Goal: Task Accomplishment & Management: Manage account settings

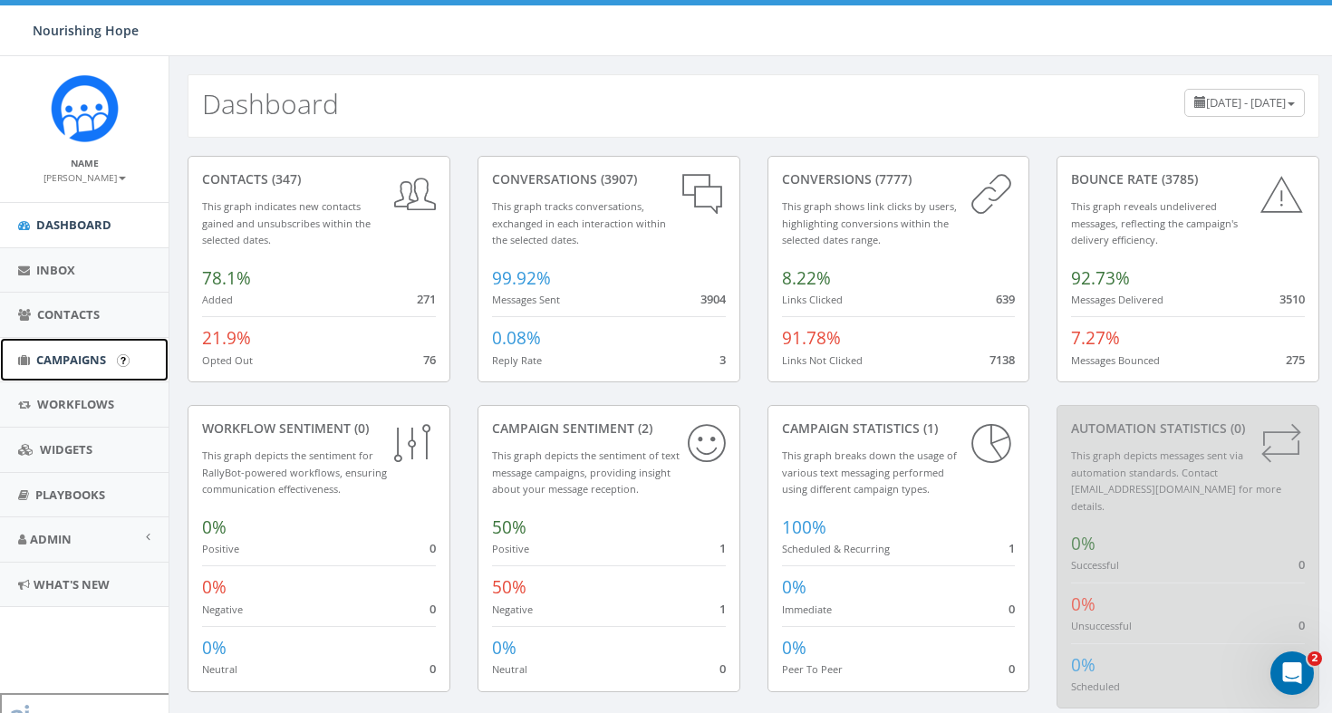
click at [64, 362] on span "Campaigns" at bounding box center [71, 360] width 70 height 16
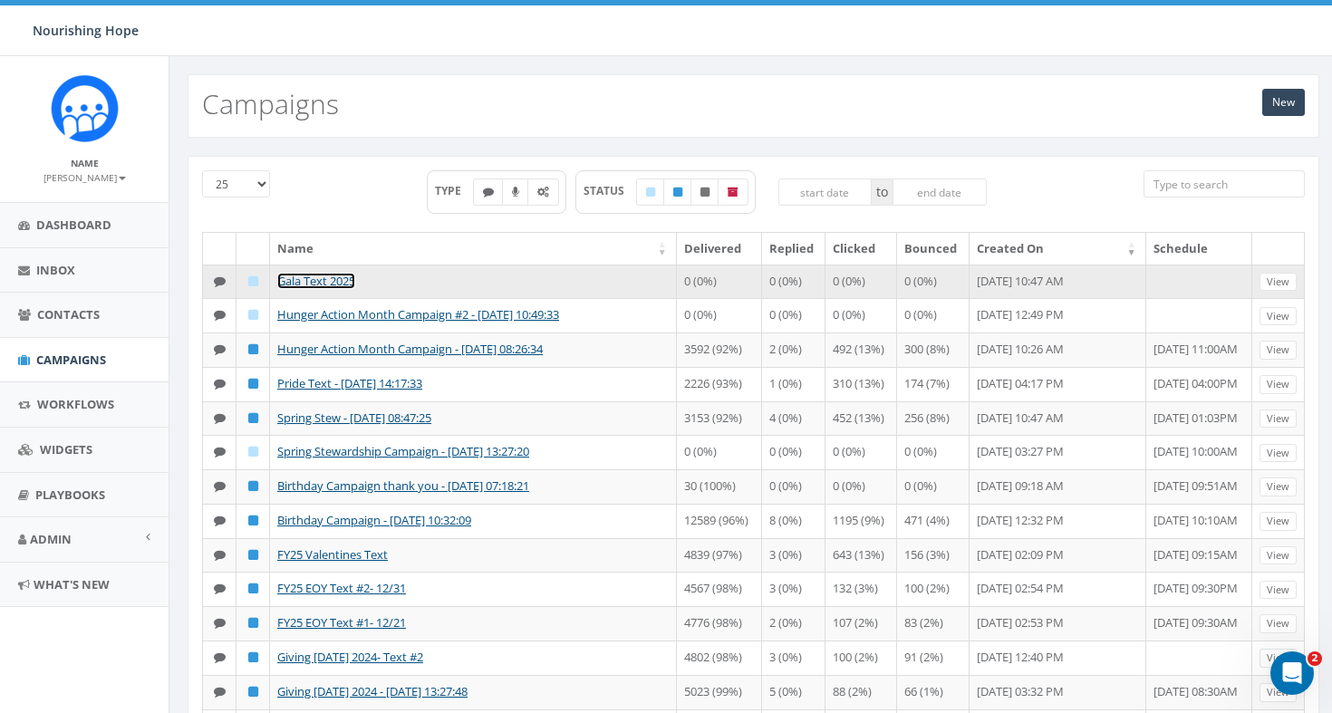
click at [324, 277] on link "Gala Text 2025" at bounding box center [316, 281] width 78 height 16
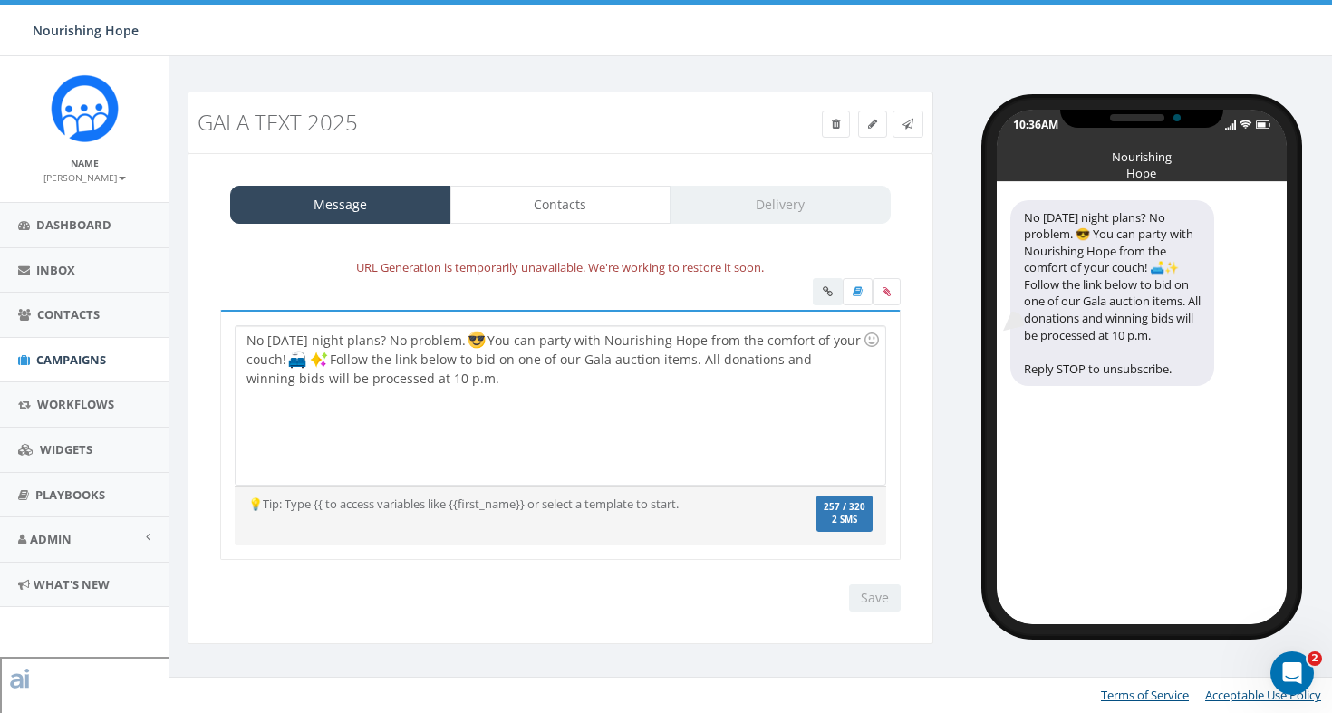
click at [559, 363] on div "No [DATE] night plans? No problem. You can party with Nourishing Hope from the …" at bounding box center [560, 405] width 649 height 159
click at [627, 268] on div "URL Generation is temporarily unavailable. We're working to restore it soon." at bounding box center [561, 267] width 708 height 21
click at [831, 286] on div at bounding box center [857, 294] width 88 height 32
click at [825, 295] on div at bounding box center [857, 294] width 88 height 32
click at [664, 136] on div "Gala Text 2025" at bounding box center [466, 123] width 565 height 42
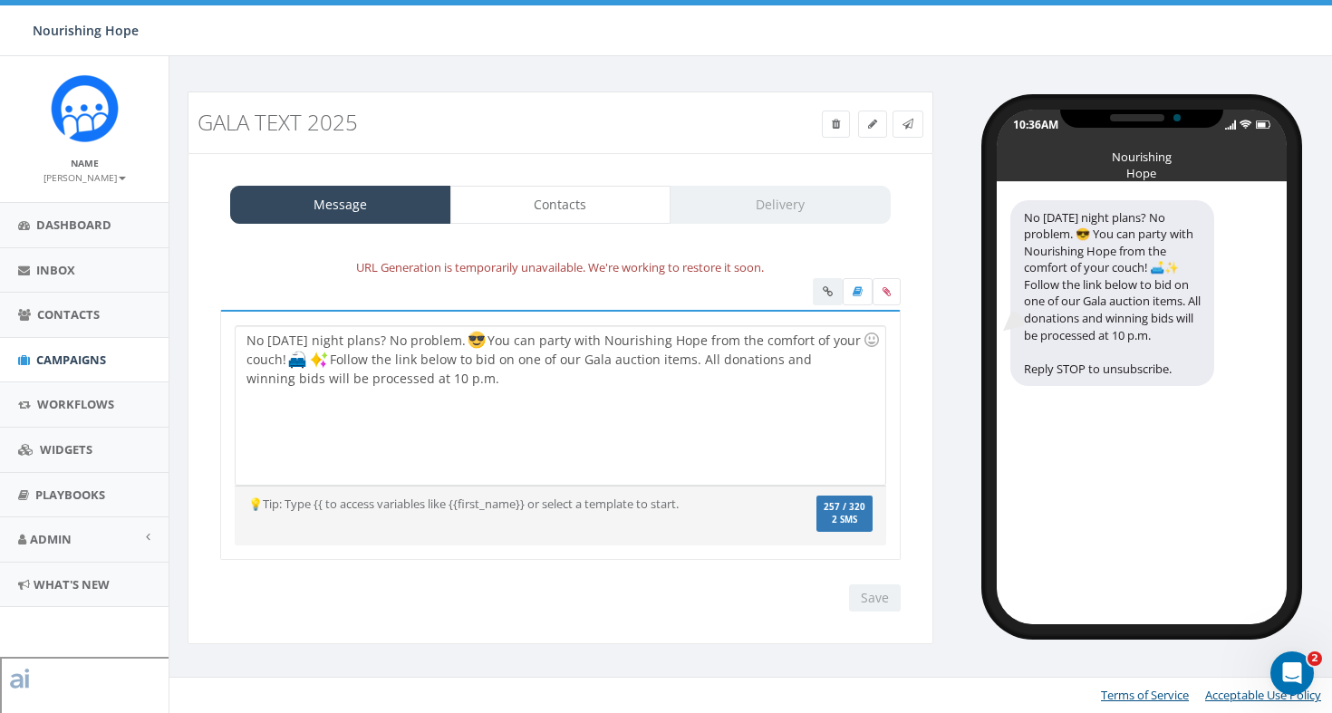
click at [922, 364] on div "Message Contacts Delivery URL Generation is temporarily unavailable. We're work…" at bounding box center [561, 398] width 746 height 491
click at [605, 205] on link "Contacts" at bounding box center [560, 205] width 221 height 38
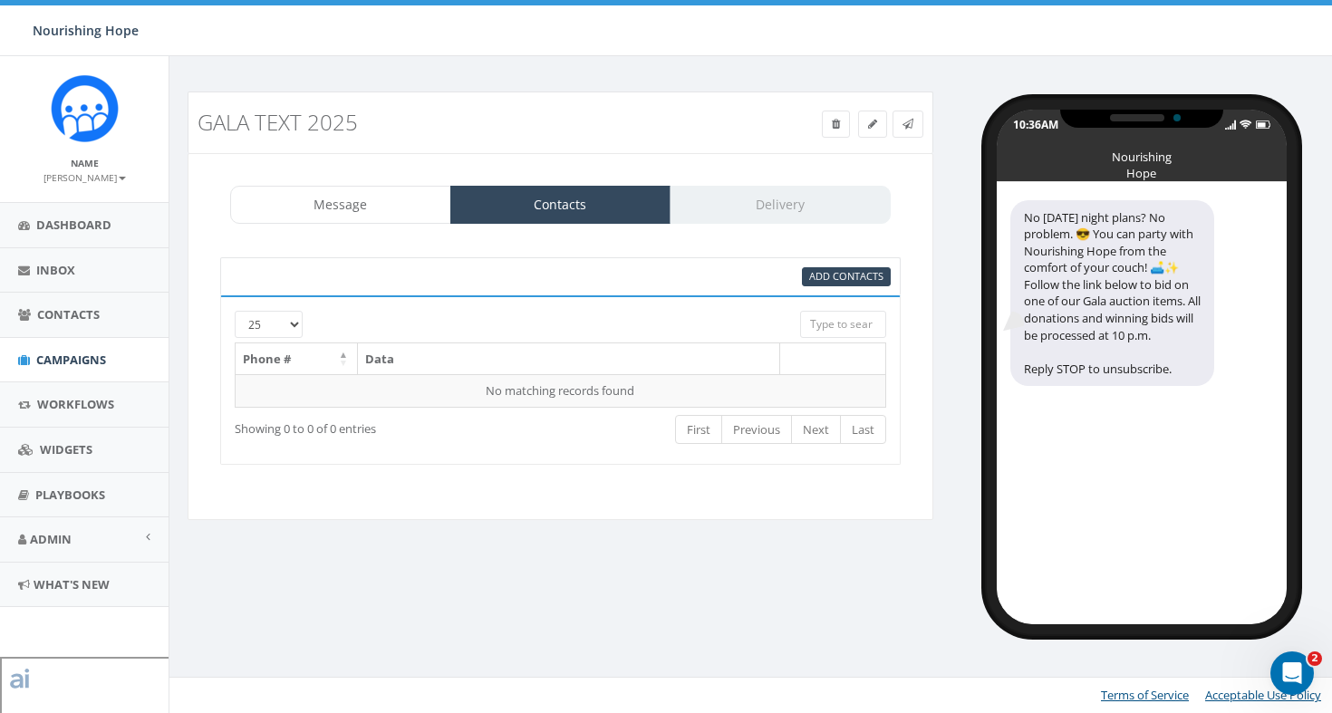
click at [801, 547] on div "Gala Text 2025 Test Message Status: Message Contacts Delivery URL Generation is…" at bounding box center [753, 358] width 1159 height 533
click at [400, 209] on link "Message" at bounding box center [340, 205] width 221 height 38
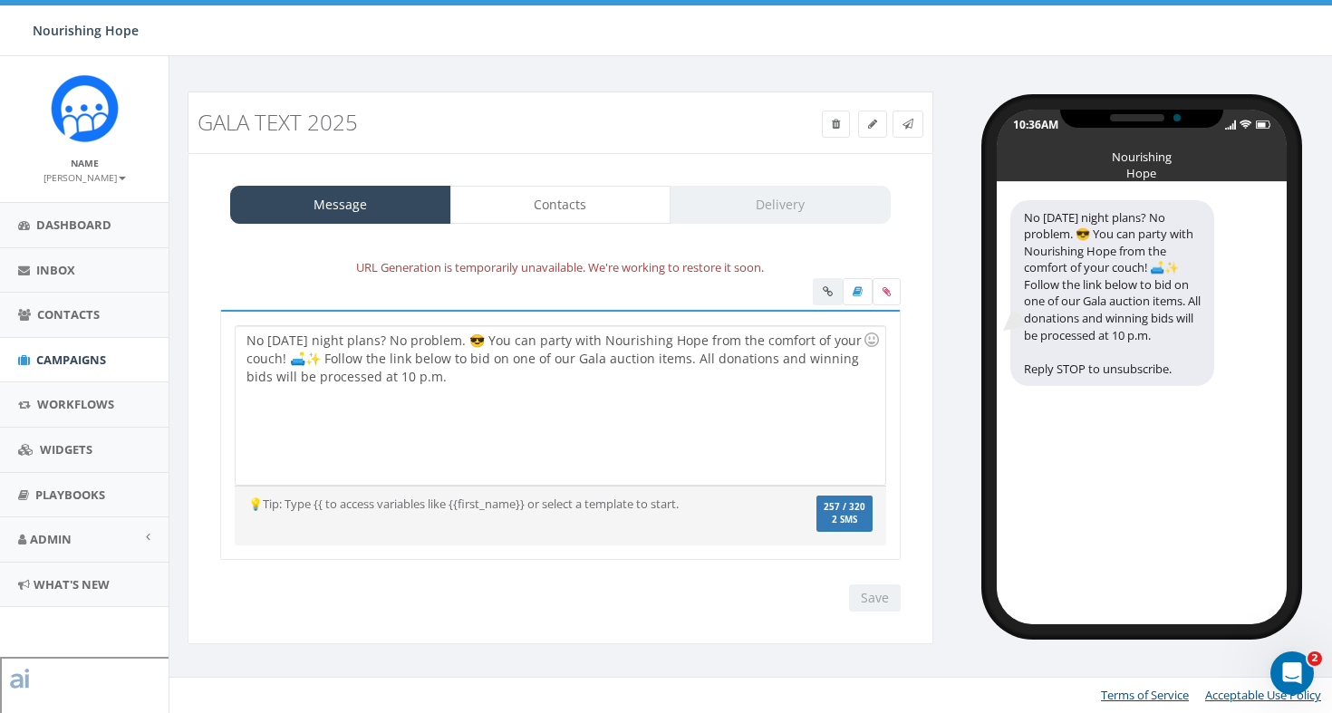
click at [624, 72] on div "Gala Text 2025 Test Message Status: Message Contacts Delivery URL Generation is…" at bounding box center [753, 370] width 1168 height 629
click at [740, 479] on div "No [DATE] night plans? No problem. 😎 You can party with Nourishing Hope from th…" at bounding box center [560, 405] width 649 height 159
click at [863, 605] on div "Save Next" at bounding box center [870, 598] width 61 height 27
click at [501, 390] on div "No [DATE] night plans? No problem. You can party with Nourishing Hope from the …" at bounding box center [560, 405] width 649 height 159
click at [496, 82] on div "Gala Text 2025 Test Message Status: Message Contacts Delivery URL Generation is…" at bounding box center [753, 370] width 1168 height 629
